Goal: Complete application form

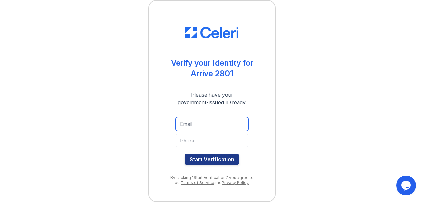
click at [186, 117] on input "email" at bounding box center [211, 124] width 73 height 14
type input "tanialopezlizca7@gmail.com"
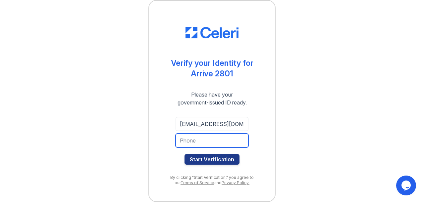
click at [197, 137] on input "tel" at bounding box center [211, 141] width 73 height 14
type input "7033145821"
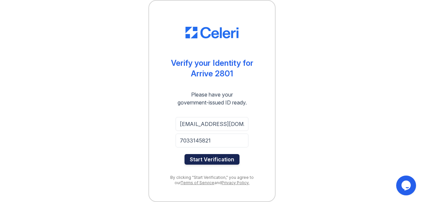
click at [220, 165] on button "Start Verification" at bounding box center [211, 159] width 55 height 11
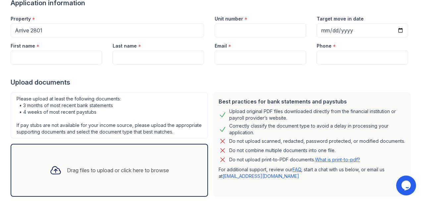
scroll to position [60, 0]
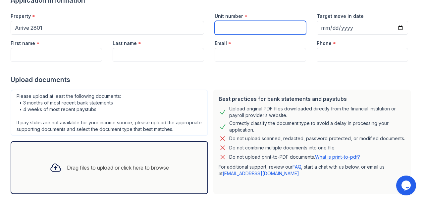
click at [236, 35] on input "Unit number" at bounding box center [259, 28] width 91 height 14
type input "C1208"
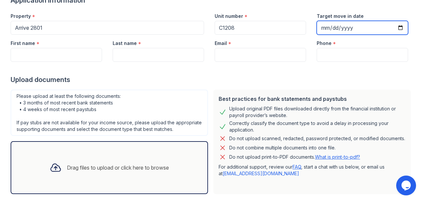
click at [322, 35] on input "Target move in date" at bounding box center [361, 28] width 91 height 14
click at [388, 35] on input "Target move in date" at bounding box center [361, 28] width 91 height 14
type input "2025-10-01"
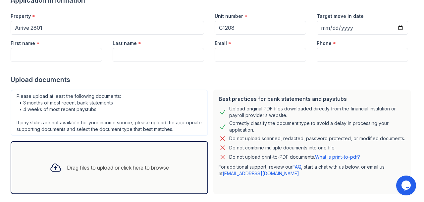
click at [288, 75] on div at bounding box center [212, 68] width 402 height 13
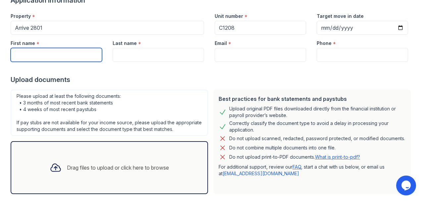
click at [59, 62] on input "First name" at bounding box center [56, 55] width 91 height 14
type input "Tania"
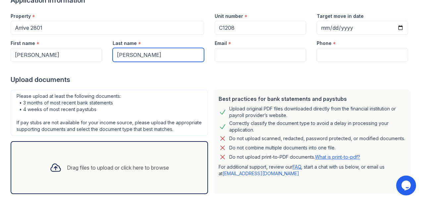
type input "Lopez Lizca"
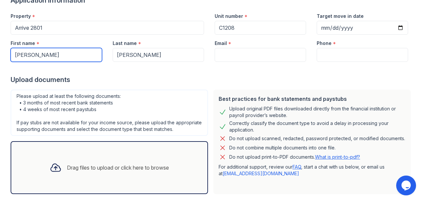
click at [68, 62] on input "Tania" at bounding box center [56, 55] width 91 height 14
type input "Tania Stefnia"
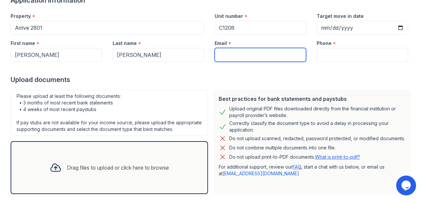
click at [245, 62] on input "Email" at bounding box center [259, 55] width 91 height 14
type input "tanialopezlizca7@gmail.com"
type input "7033145821"
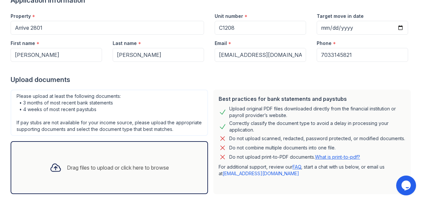
click at [268, 75] on div at bounding box center [212, 68] width 402 height 13
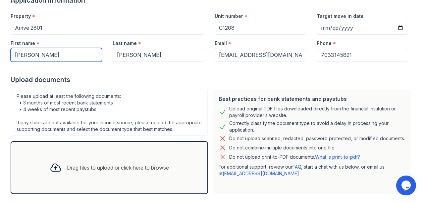
click at [75, 62] on input "Tania Stefnia" at bounding box center [56, 55] width 91 height 14
type input "Tania Stefania"
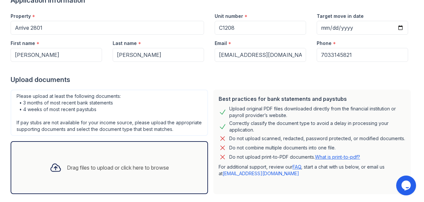
click at [164, 84] on div "Upload documents" at bounding box center [212, 79] width 402 height 9
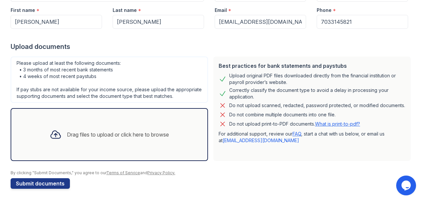
scroll to position [259, 0]
click at [59, 179] on button "Submit documents" at bounding box center [40, 183] width 59 height 11
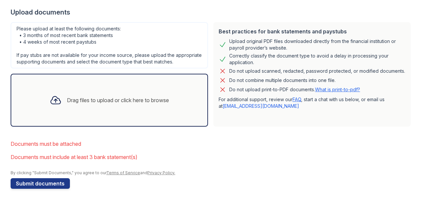
scroll to position [289, 0]
click at [87, 89] on div "Drag files to upload or click here to browse" at bounding box center [109, 100] width 130 height 22
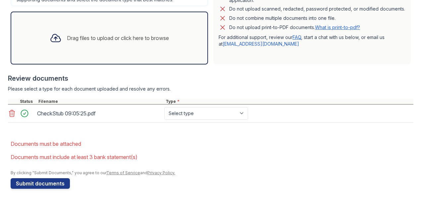
scroll to position [354, 0]
click at [79, 55] on div "Drag files to upload or click here to browse" at bounding box center [109, 38] width 197 height 53
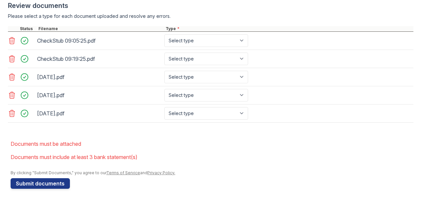
scroll to position [430, 0]
click at [292, 50] on div "CheckStub 09:05:25.pdf Select type Paystub Bank Statement Offer Letter Tax Docu…" at bounding box center [210, 41] width 405 height 18
click at [248, 47] on select "Select type Paystub Bank Statement Offer Letter Tax Documents Benefit Award Let…" at bounding box center [206, 40] width 84 height 13
select select "paystub"
click at [246, 47] on select "Select type Paystub Bank Statement Offer Letter Tax Documents Benefit Award Let…" at bounding box center [206, 40] width 84 height 13
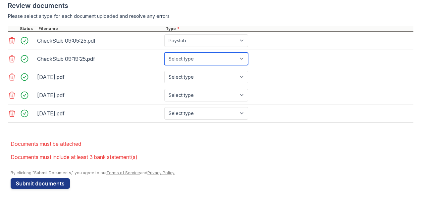
click at [248, 65] on select "Select type Paystub Bank Statement Offer Letter Tax Documents Benefit Award Let…" at bounding box center [206, 59] width 84 height 13
select select "paystub"
click at [246, 65] on select "Select type Paystub Bank Statement Offer Letter Tax Documents Benefit Award Let…" at bounding box center [206, 59] width 84 height 13
drag, startPoint x: 108, startPoint y: 83, endPoint x: 109, endPoint y: 54, distance: 28.5
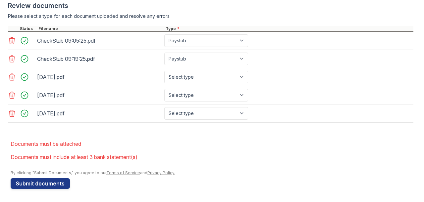
click at [109, 54] on div "CheckStub 09:05:25.pdf Select type Paystub Bank Statement Offer Letter Tax Docu…" at bounding box center [210, 77] width 405 height 91
click at [140, 90] on div "July, 2025.pdf" at bounding box center [99, 95] width 124 height 11
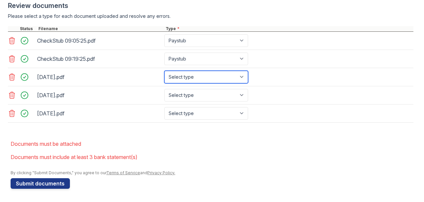
click at [248, 71] on select "Select type Paystub Bank Statement Offer Letter Tax Documents Benefit Award Let…" at bounding box center [206, 77] width 84 height 13
select select "bank_statement"
click at [246, 71] on select "Select type Paystub Bank Statement Offer Letter Tax Documents Benefit Award Let…" at bounding box center [206, 77] width 84 height 13
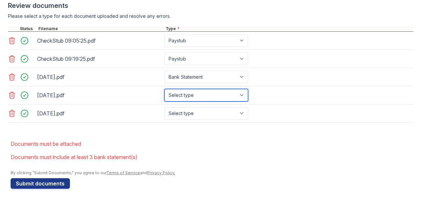
click at [248, 89] on select "Select type Paystub Bank Statement Offer Letter Tax Documents Benefit Award Let…" at bounding box center [206, 95] width 84 height 13
select select "bank_statement"
click at [246, 89] on select "Select type Paystub Bank Statement Offer Letter Tax Documents Benefit Award Let…" at bounding box center [206, 95] width 84 height 13
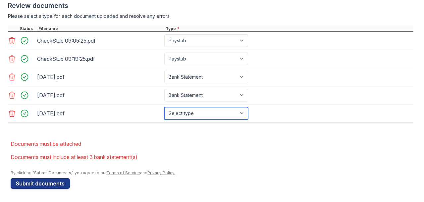
click at [248, 116] on select "Select type Paystub Bank Statement Offer Letter Tax Documents Benefit Award Let…" at bounding box center [206, 113] width 84 height 13
select select "bank_statement"
click at [246, 107] on select "Select type Paystub Bank Statement Offer Letter Tax Documents Benefit Award Let…" at bounding box center [206, 113] width 84 height 13
click at [234, 145] on li "Documents must be attached" at bounding box center [212, 143] width 402 height 13
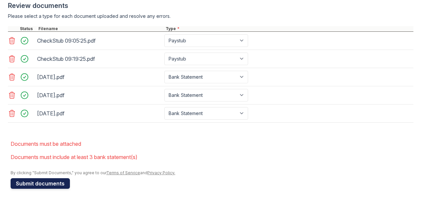
click at [68, 178] on button "Submit documents" at bounding box center [40, 183] width 59 height 11
